Goal: Task Accomplishment & Management: Use online tool/utility

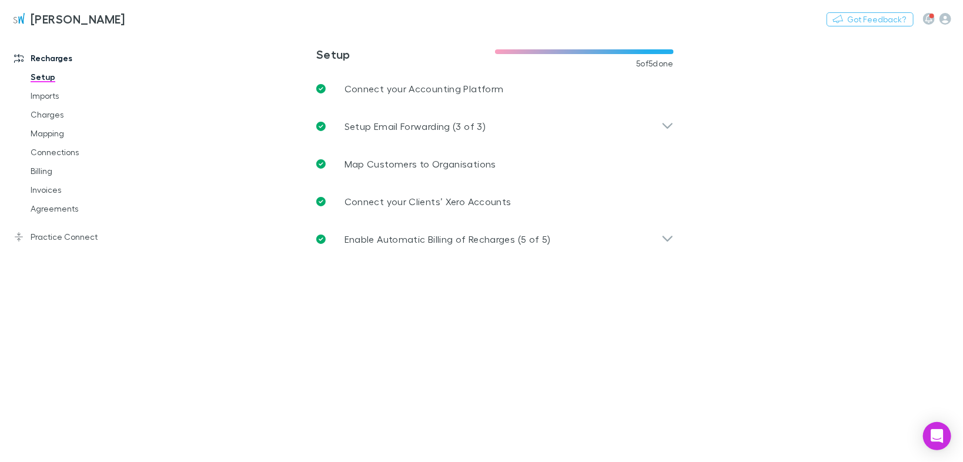
drag, startPoint x: 51, startPoint y: 111, endPoint x: 68, endPoint y: 105, distance: 17.8
click at [51, 111] on link "Charges" at bounding box center [86, 114] width 135 height 19
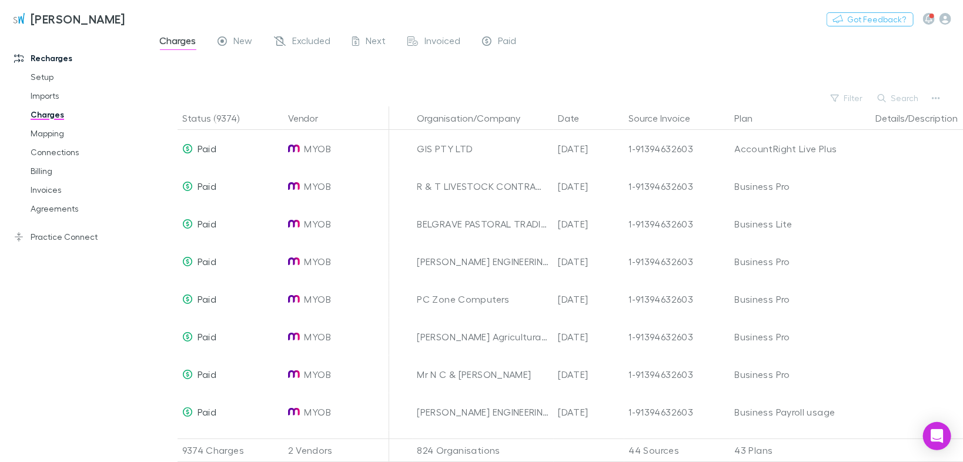
click at [225, 42] on icon at bounding box center [222, 42] width 9 height 12
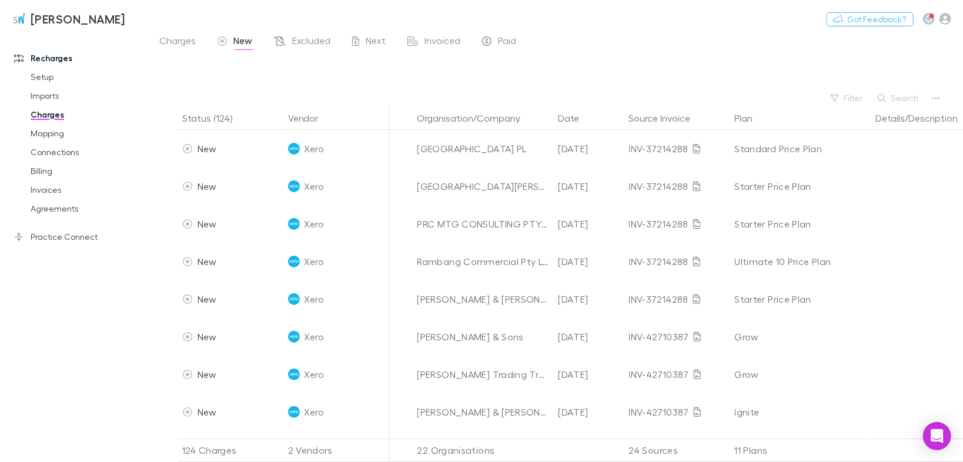
click at [170, 35] on span "Charges" at bounding box center [178, 42] width 36 height 15
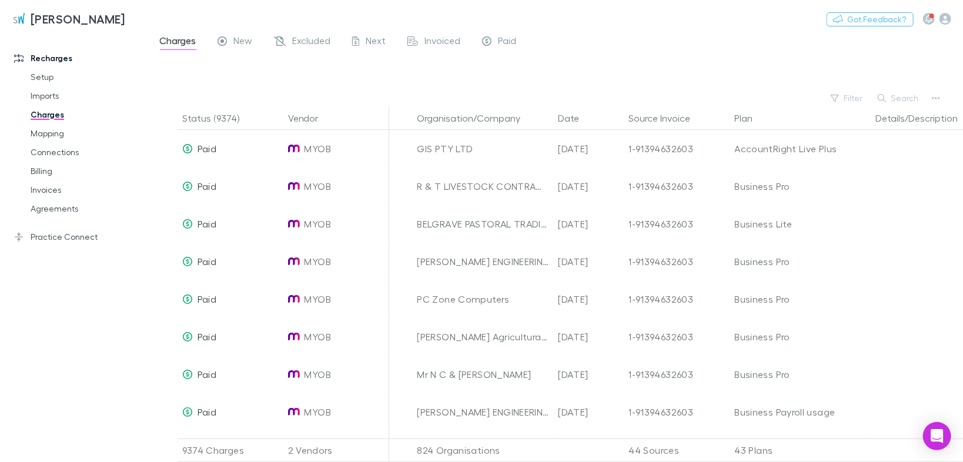
click at [372, 42] on span "Next" at bounding box center [376, 42] width 20 height 15
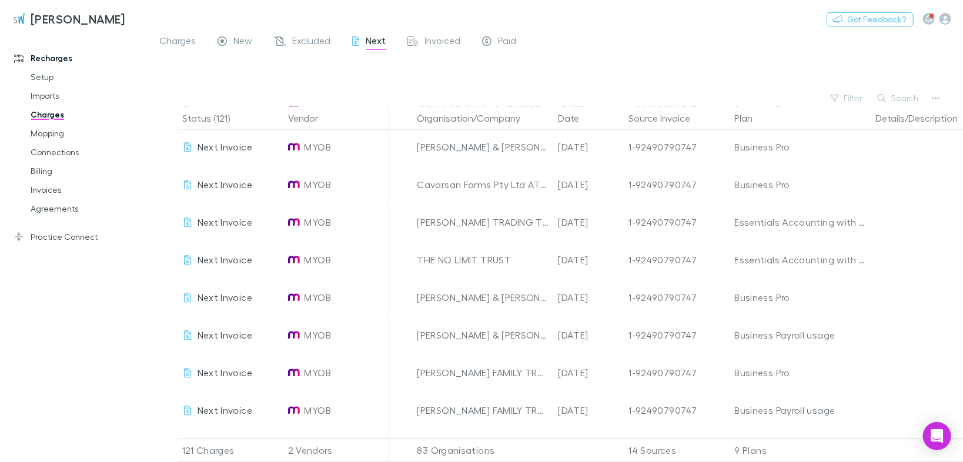
scroll to position [1714, 0]
